Goal: Navigation & Orientation: Find specific page/section

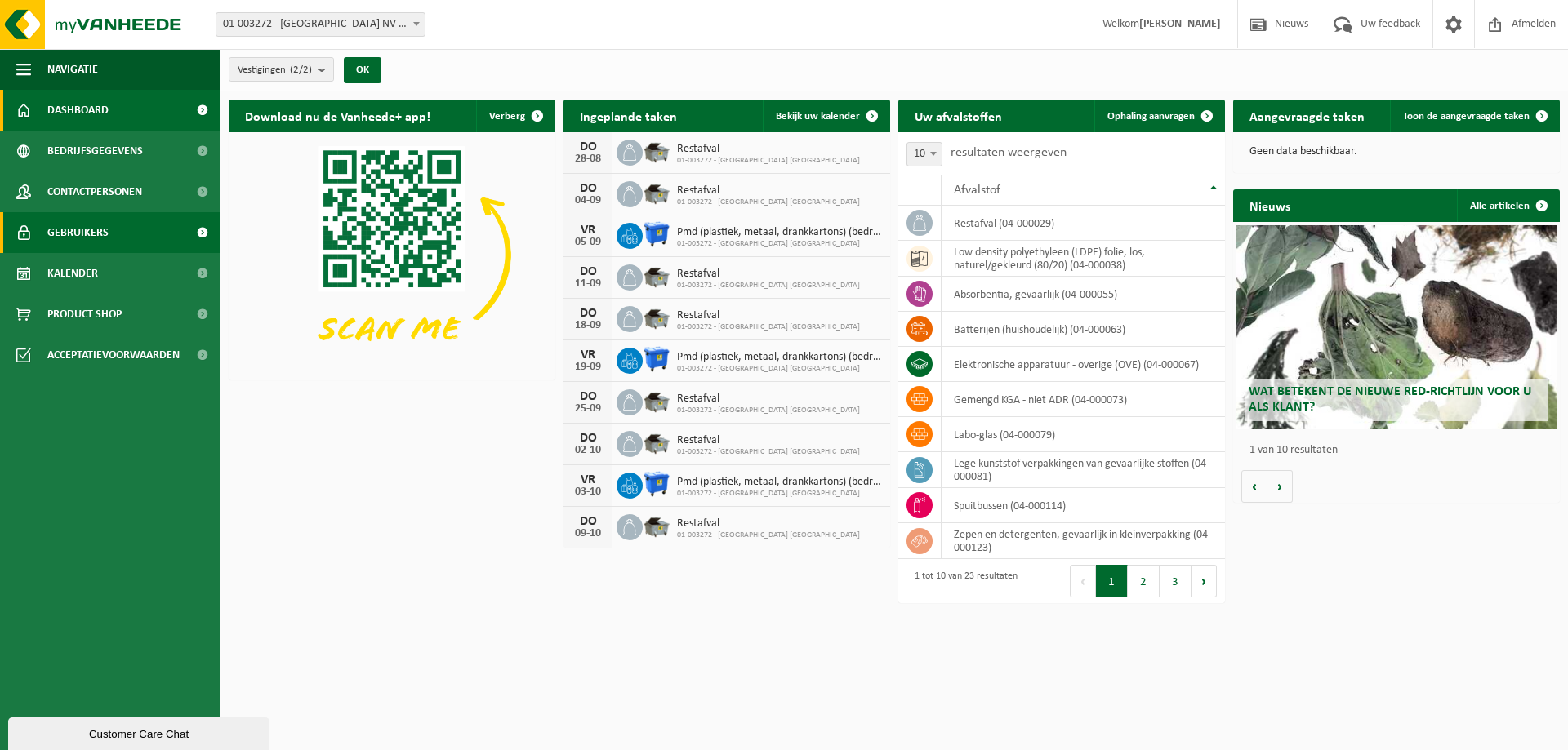
click at [39, 231] on link "Gebruikers" at bounding box center [110, 233] width 221 height 41
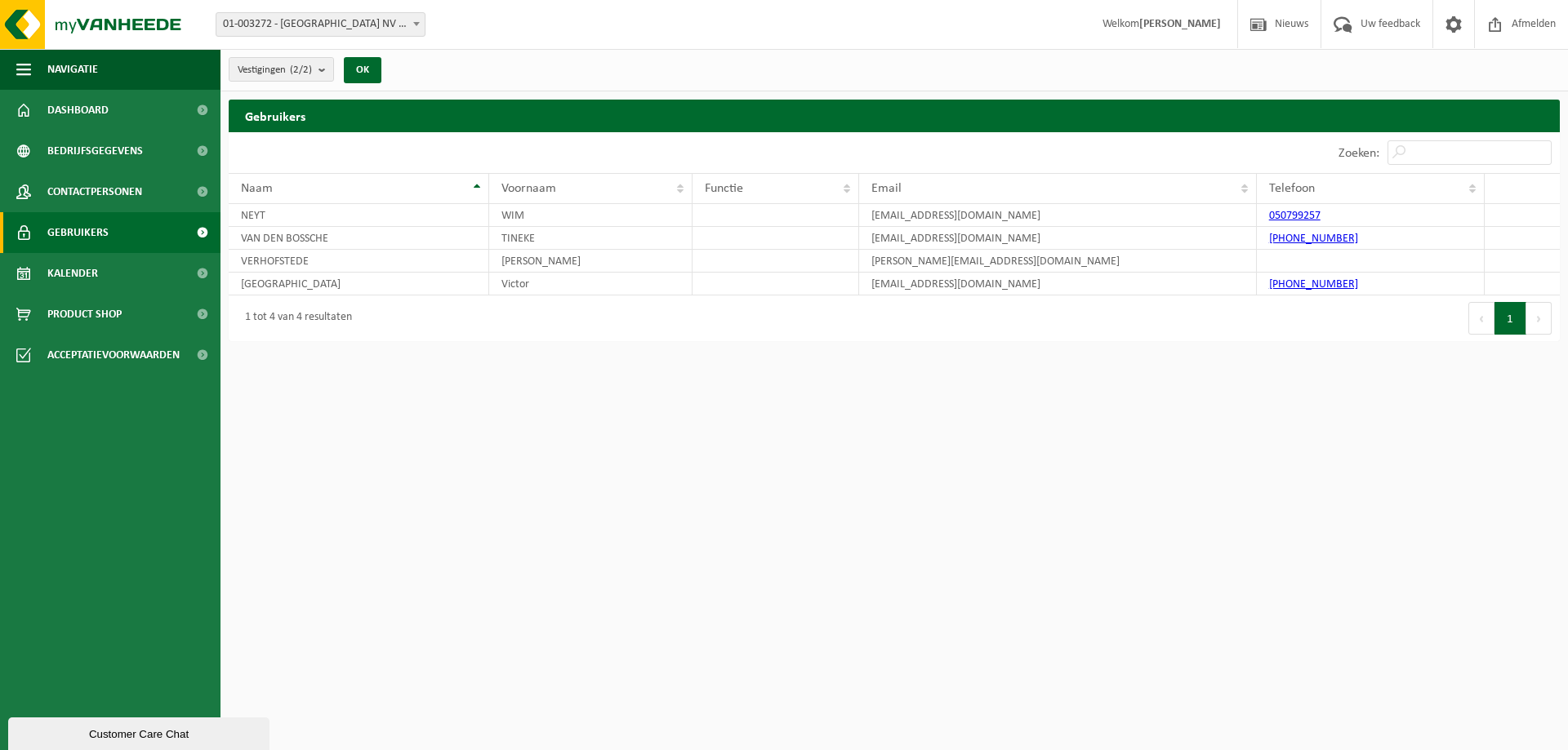
click at [713, 525] on html "Vestiging: 01-003272 - BELGOSUC NV - BEERNEM 10-779676 - BELGOSUC NV - BEERNEM …" at bounding box center [784, 375] width 1568 height 750
click at [71, 195] on span "Contactpersonen" at bounding box center [95, 192] width 95 height 41
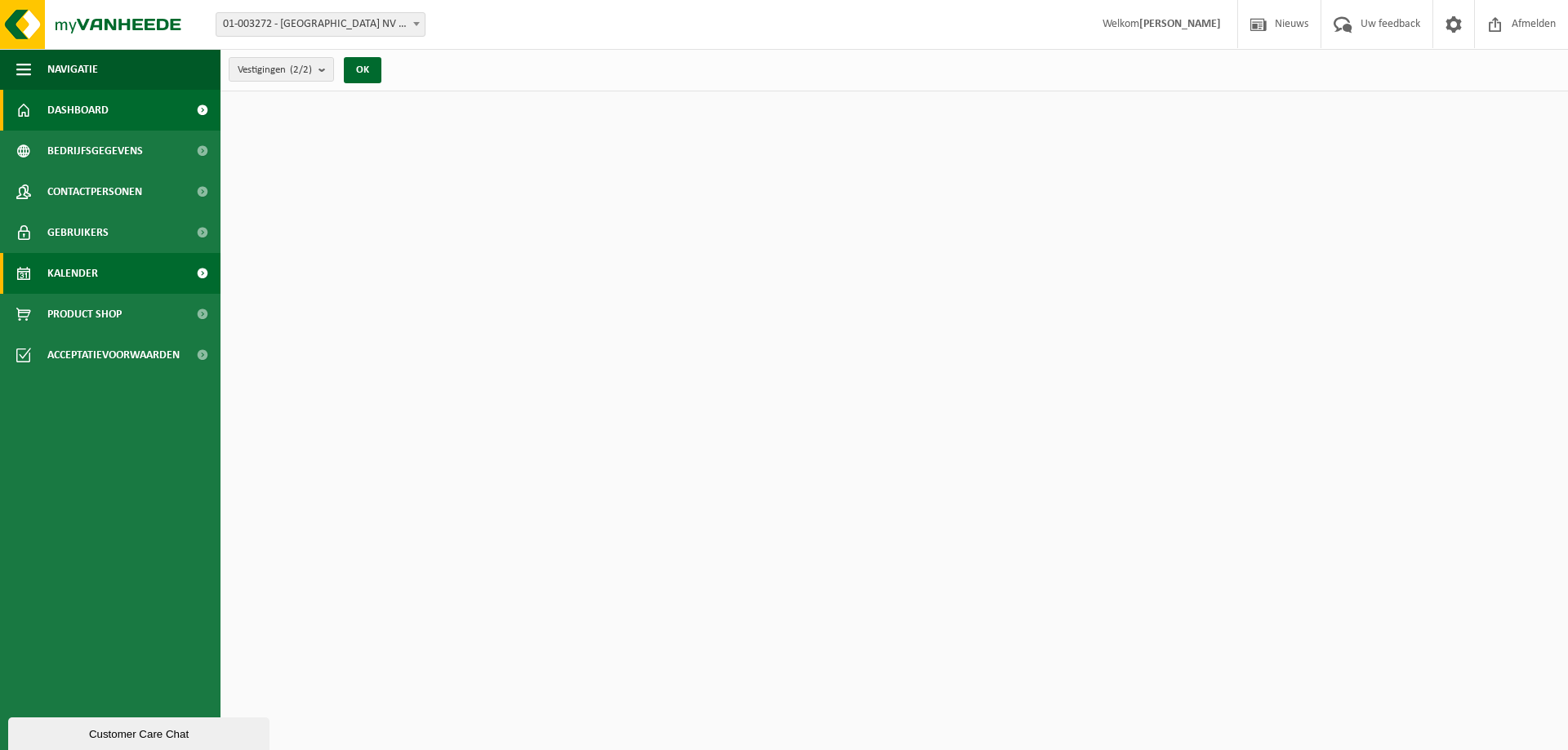
click at [96, 277] on span "Kalender" at bounding box center [72, 273] width 51 height 41
